Goal: Task Accomplishment & Management: Use online tool/utility

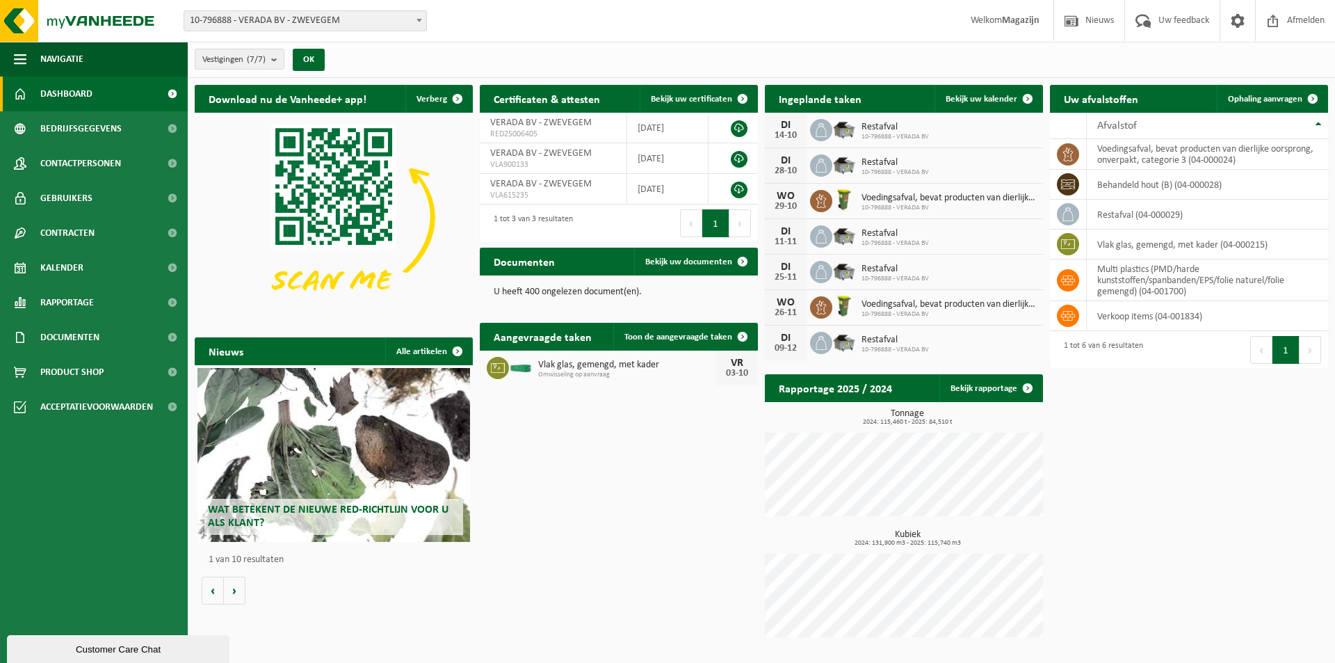
click at [606, 291] on p "U heeft 400 ongelezen document(en)." at bounding box center [619, 292] width 250 height 10
click at [675, 262] on span "Bekijk uw documenten" at bounding box center [688, 261] width 87 height 9
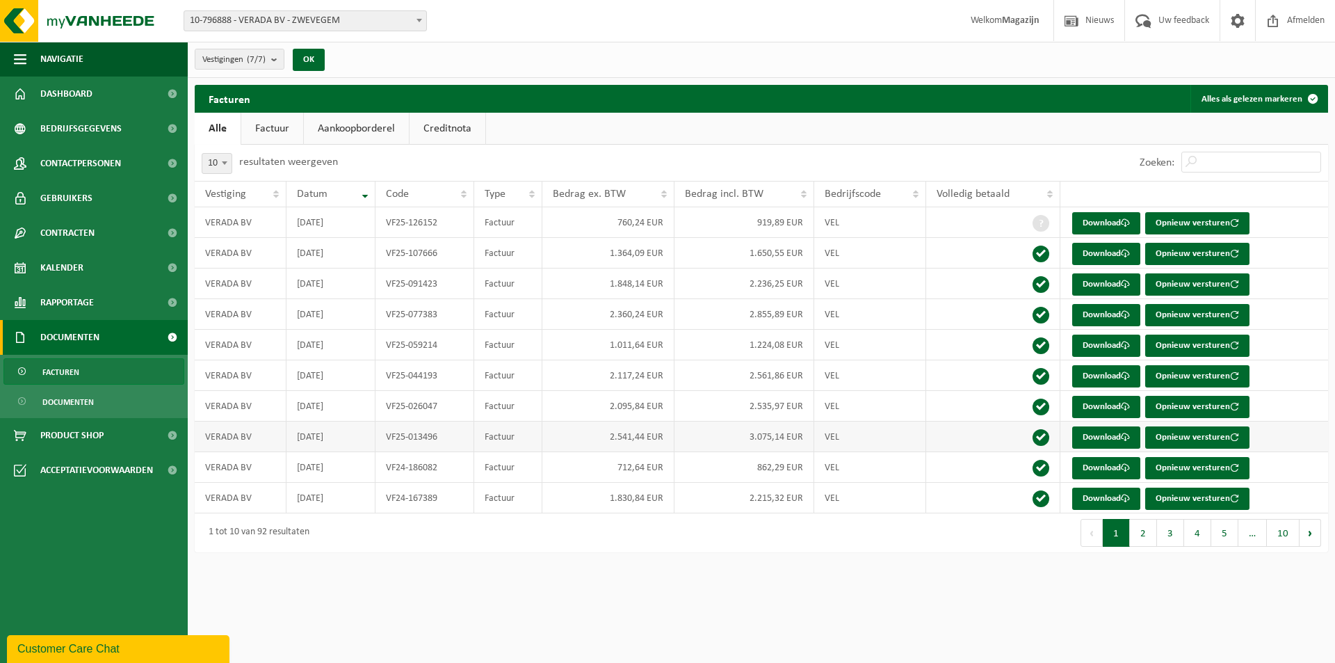
click at [766, 439] on td "3.075,14 EUR" at bounding box center [743, 436] width 139 height 31
click at [1099, 440] on link "Download" at bounding box center [1106, 437] width 68 height 22
click at [97, 339] on span "Documenten" at bounding box center [69, 337] width 59 height 35
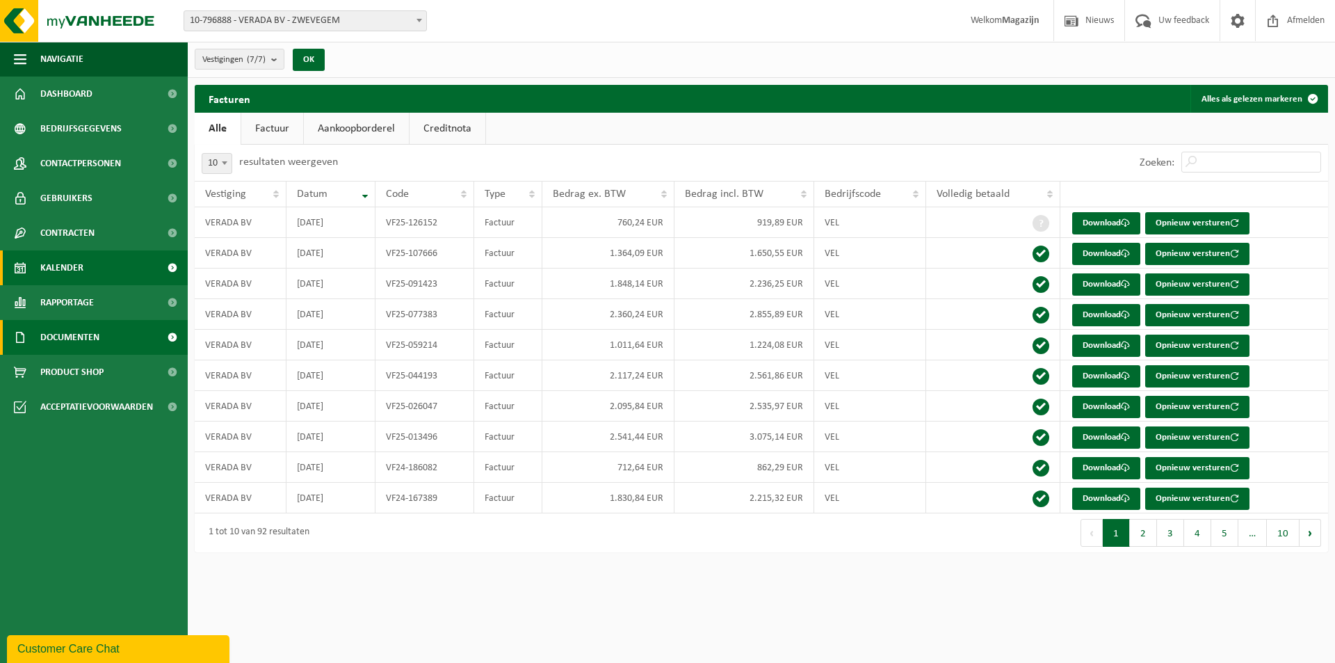
click at [86, 273] on link "Kalender" at bounding box center [94, 267] width 188 height 35
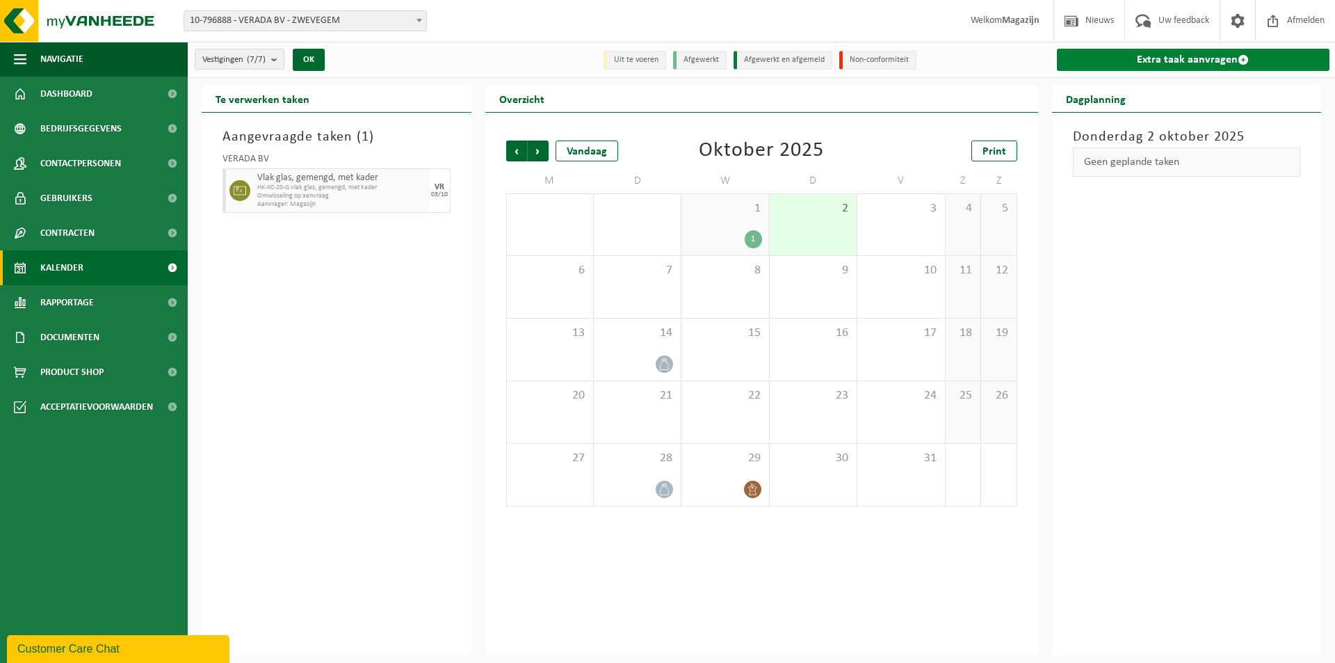
click at [1133, 58] on link "Extra taak aanvragen" at bounding box center [1193, 60] width 273 height 22
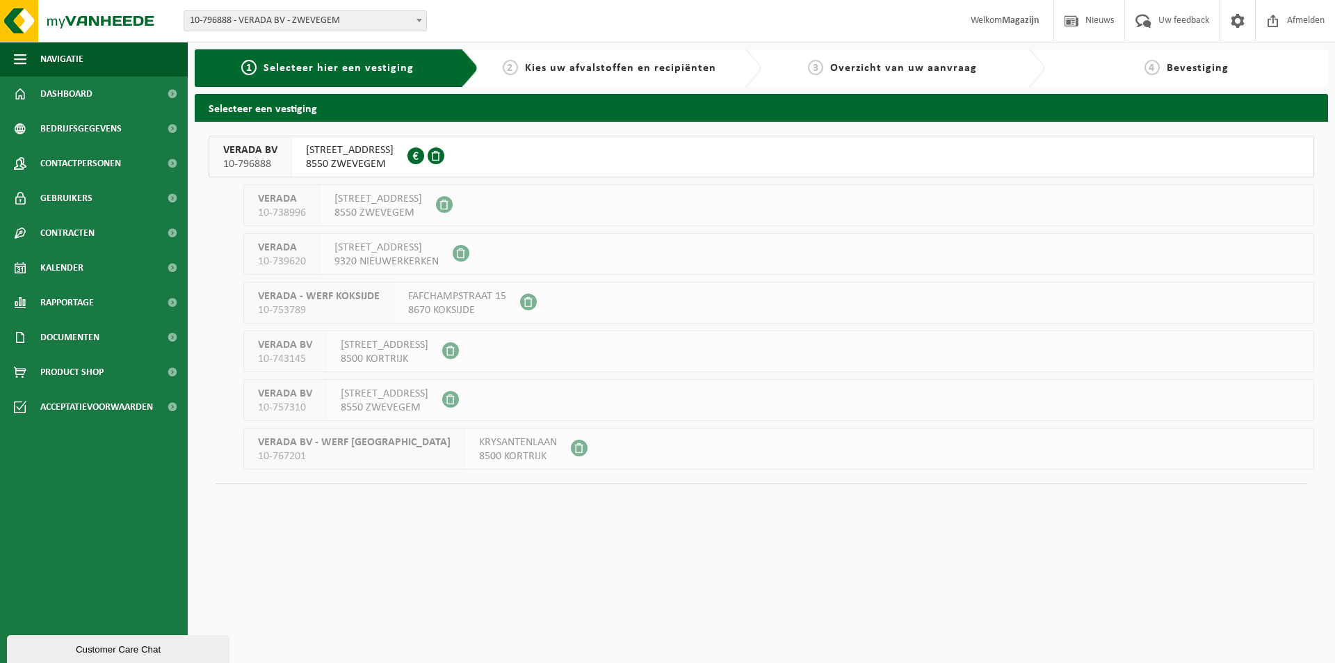
click at [330, 154] on span "HARELBEEKSTRAAT 104F" at bounding box center [350, 150] width 88 height 14
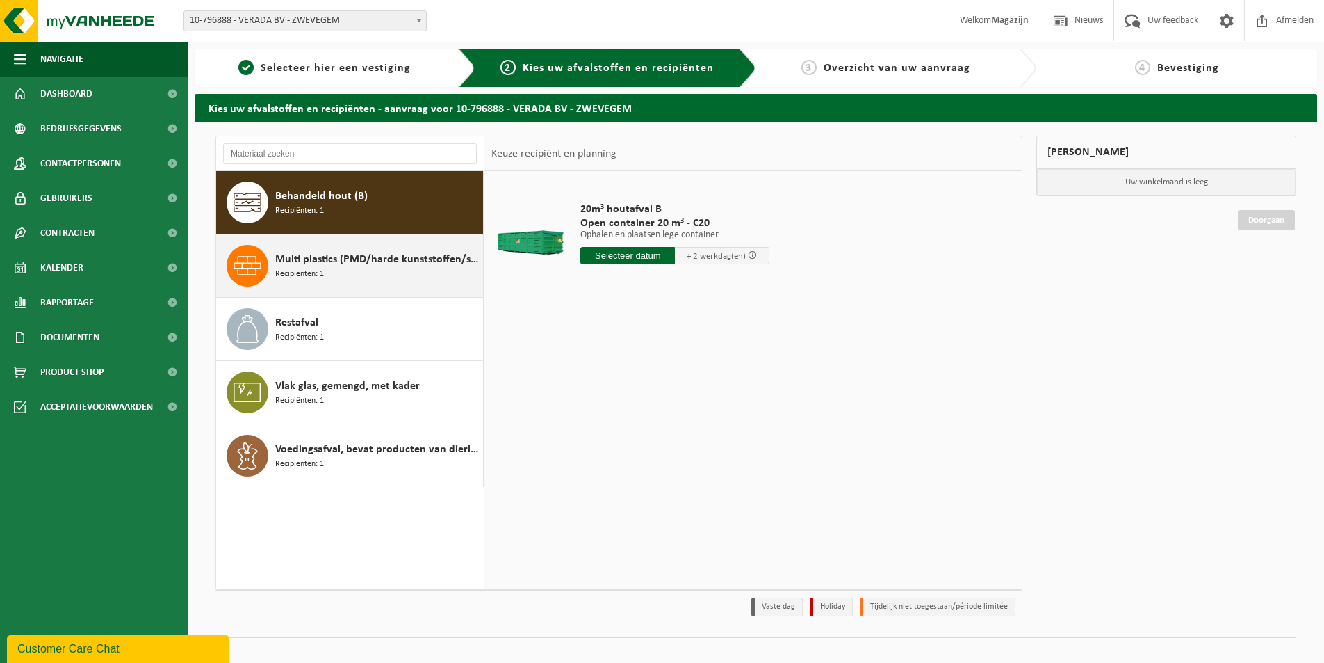
click at [357, 266] on span "Multi plastics (PMD/harde kunststoffen/spanbanden/EPS/folie naturel/folie gemen…" at bounding box center [377, 259] width 204 height 17
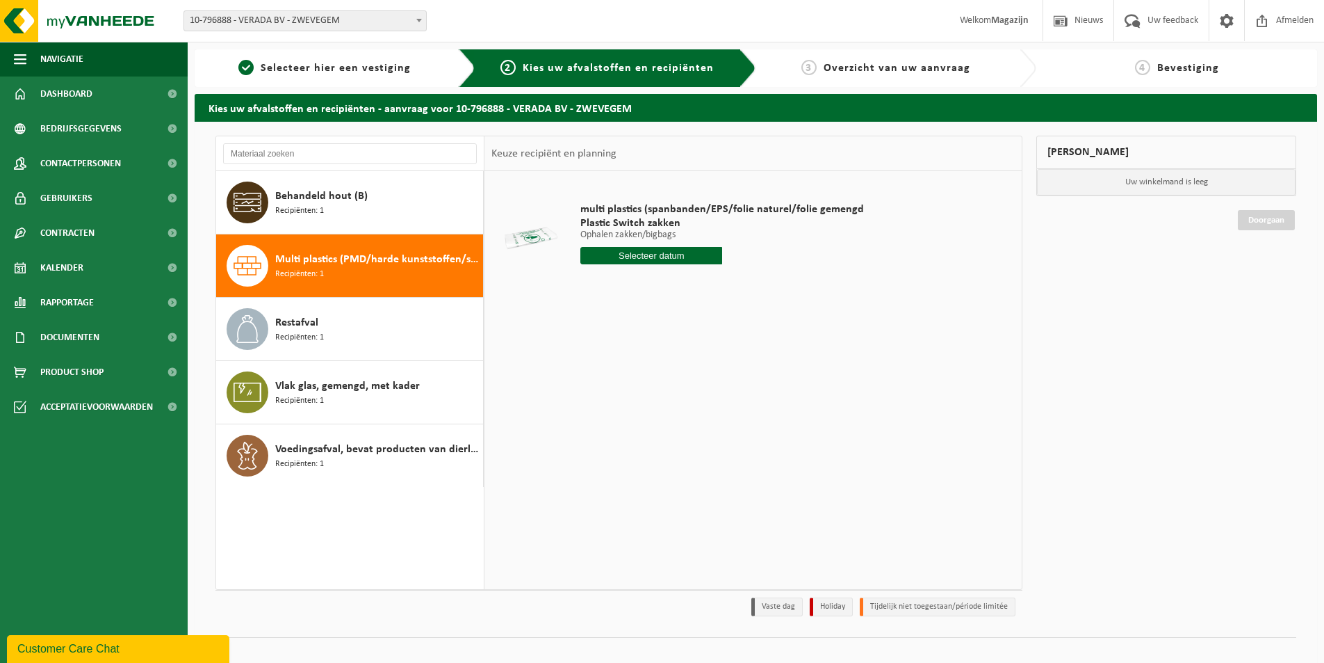
click at [678, 259] on input "text" at bounding box center [652, 255] width 142 height 17
click at [667, 380] on div "16" at bounding box center [667, 379] width 24 height 22
type input "Van 2025-10-16"
click at [626, 307] on button "In winkelmand" at bounding box center [620, 308] width 76 height 22
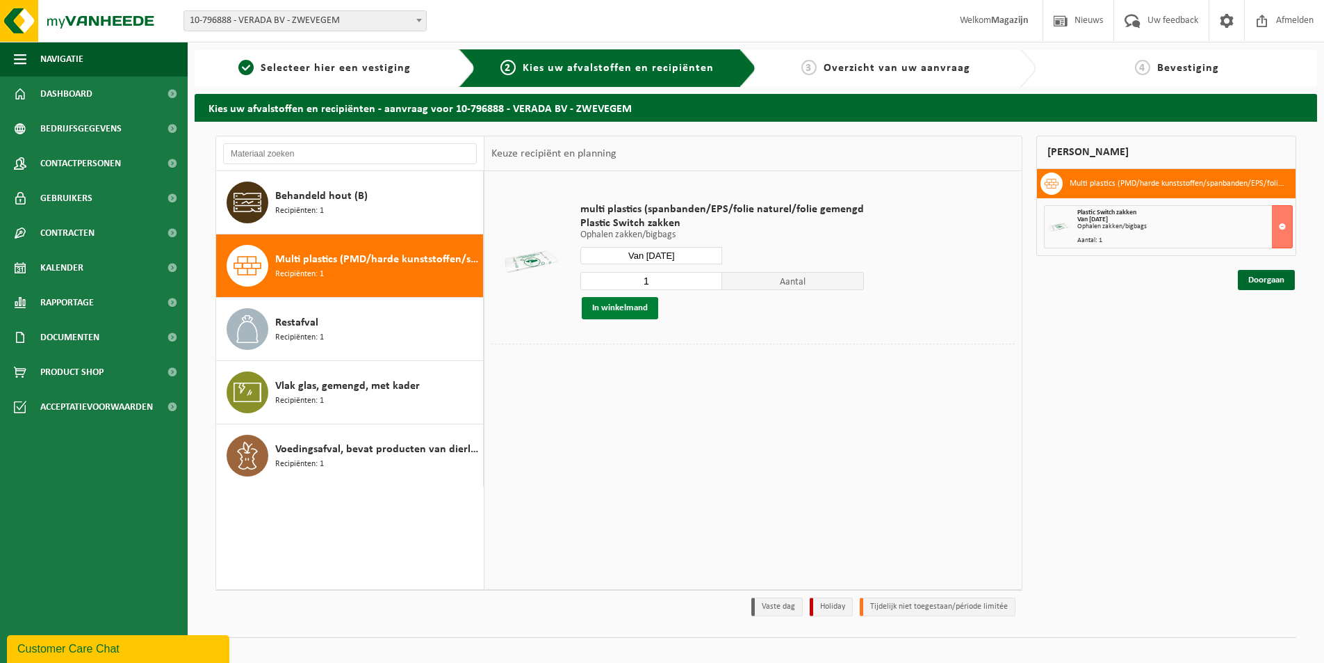
click at [626, 309] on button "In winkelmand" at bounding box center [620, 308] width 76 height 22
click at [1280, 283] on link "Doorgaan" at bounding box center [1266, 280] width 57 height 20
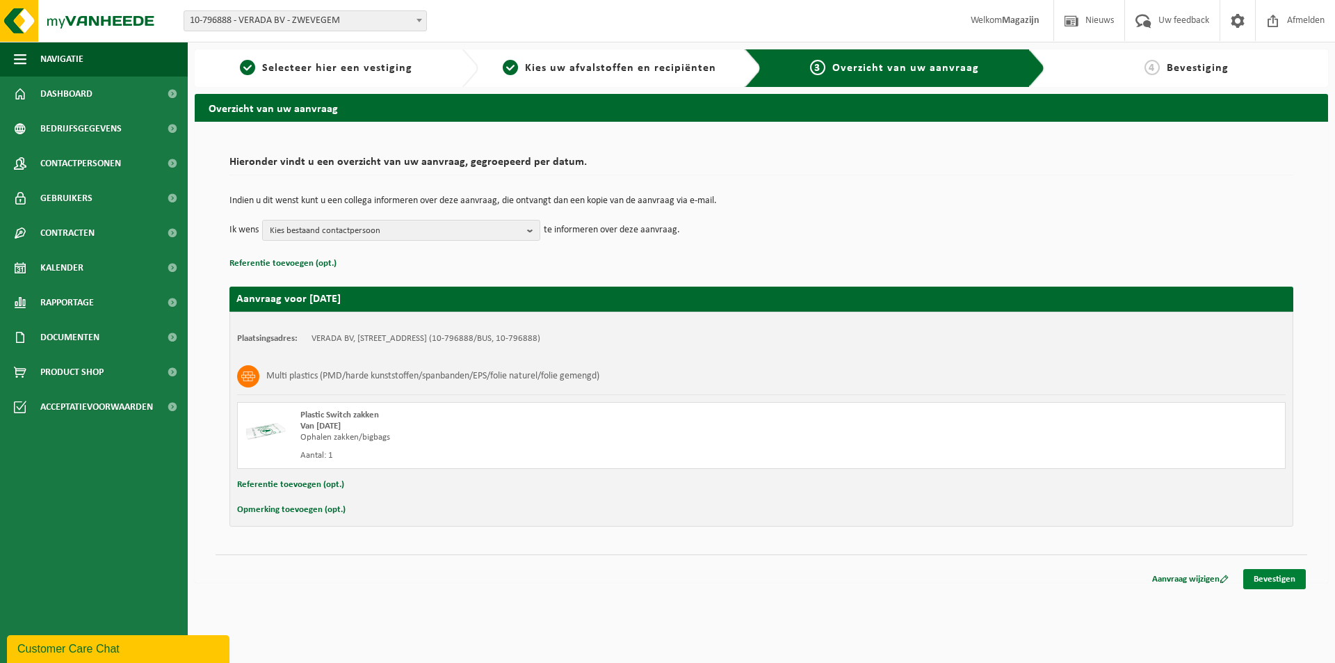
click at [1277, 583] on link "Bevestigen" at bounding box center [1274, 579] width 63 height 20
